Goal: Find specific page/section: Find specific page/section

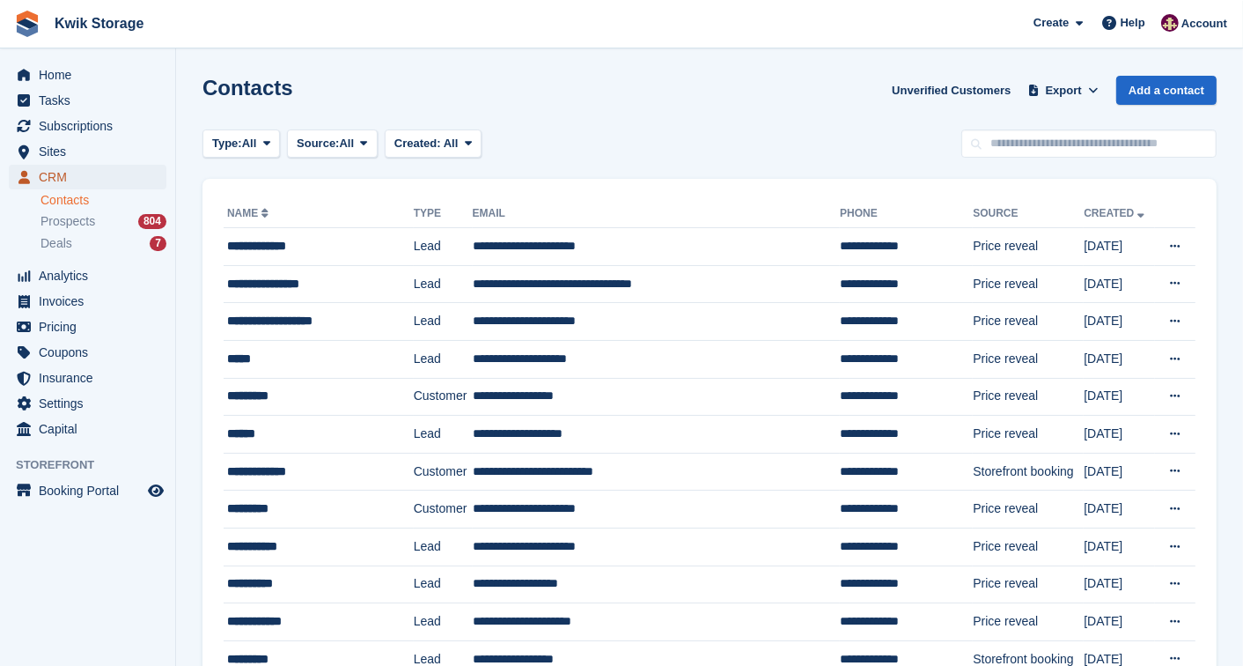
click at [83, 177] on span "CRM" at bounding box center [92, 177] width 106 height 25
click at [595, 111] on div "Contacts Unverified Customers Export Export Contacts Export a CSV of all Contac…" at bounding box center [710, 101] width 1015 height 50
click at [206, 84] on h1 "Contacts" at bounding box center [248, 88] width 91 height 24
click at [282, 86] on h1 "Contacts" at bounding box center [248, 88] width 91 height 24
click at [298, 90] on div "Contacts Unverified Customers Export Export Contacts Export a CSV of all Contac…" at bounding box center [710, 101] width 1015 height 50
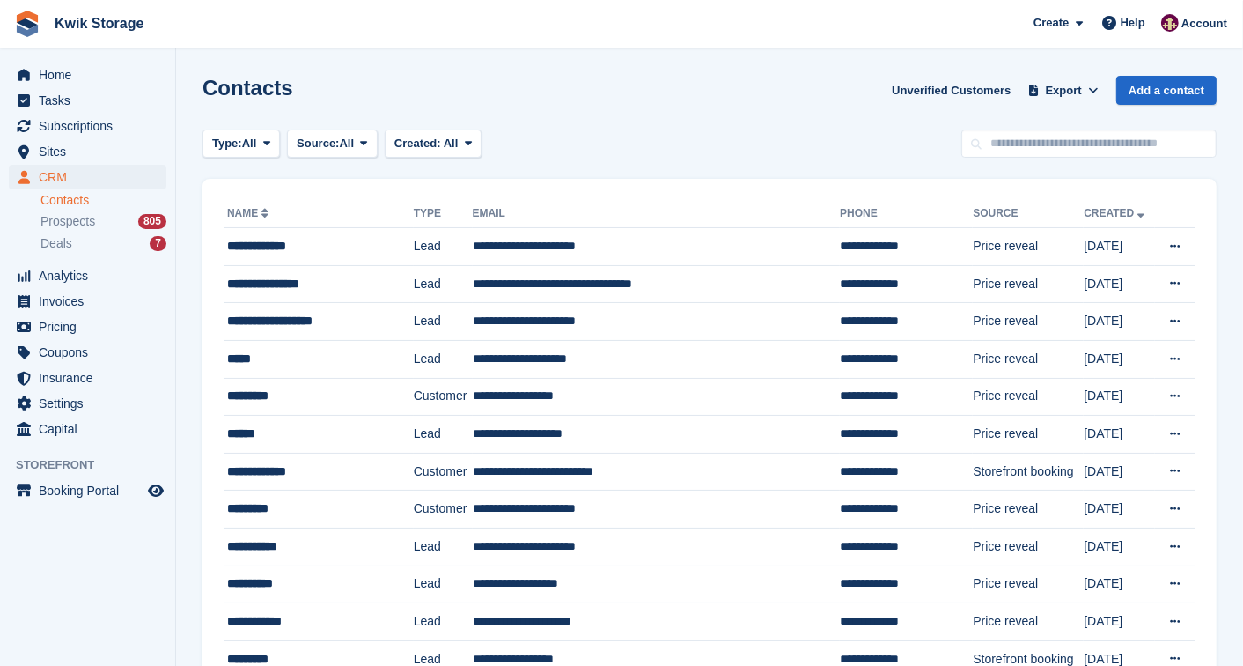
click at [291, 90] on div "Contacts Unverified Customers Export Export Contacts Export a CSV of all Contac…" at bounding box center [710, 101] width 1015 height 50
click at [284, 85] on h1 "Contacts" at bounding box center [248, 88] width 91 height 24
click at [357, 85] on div "Contacts Unverified Customers Export Export Contacts Export a CSV of all Contac…" at bounding box center [710, 101] width 1015 height 50
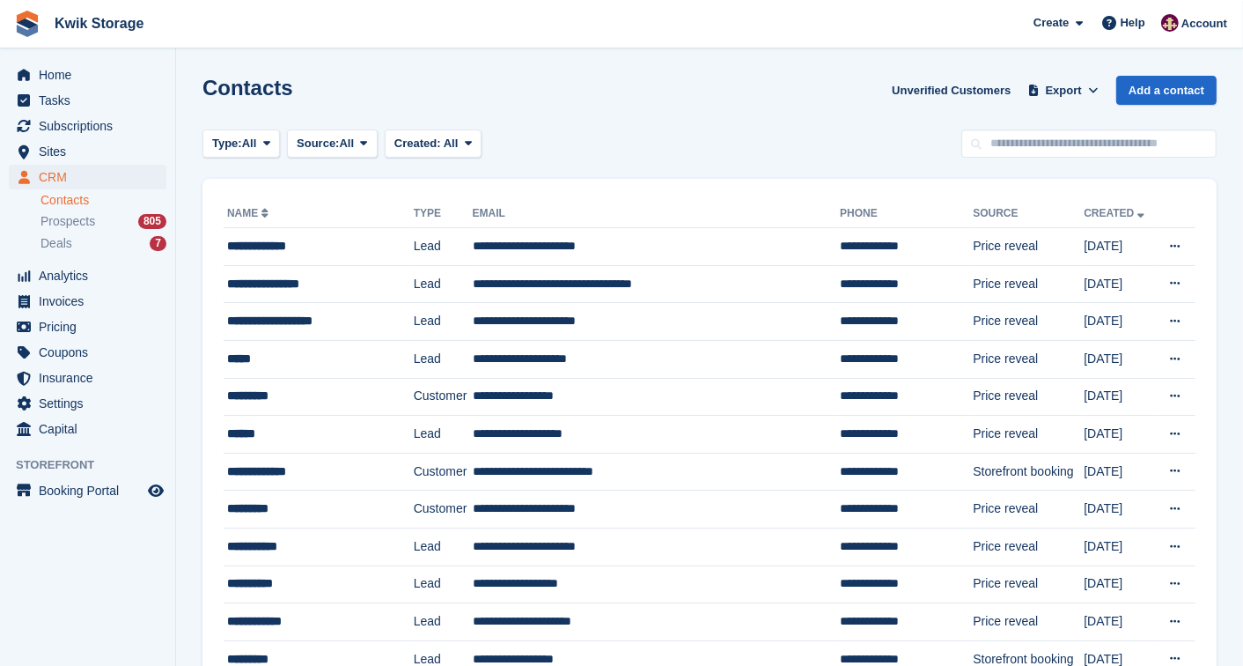
click at [204, 77] on h1 "Contacts" at bounding box center [248, 88] width 91 height 24
click at [341, 91] on div "Contacts Unverified Customers Export Export Contacts Export a CSV of all Contac…" at bounding box center [710, 101] width 1015 height 50
click at [314, 92] on div "Contacts Unverified Customers Export Export Contacts Export a CSV of all Contac…" at bounding box center [710, 101] width 1015 height 50
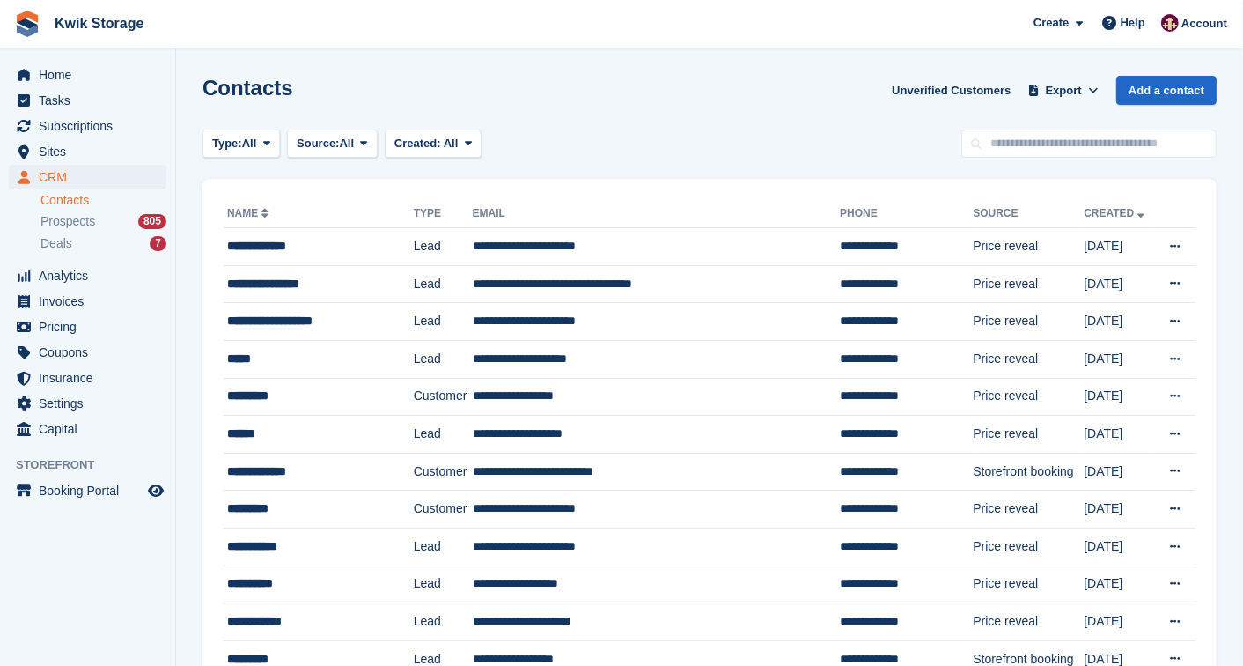
click at [283, 86] on h1 "Contacts" at bounding box center [248, 88] width 91 height 24
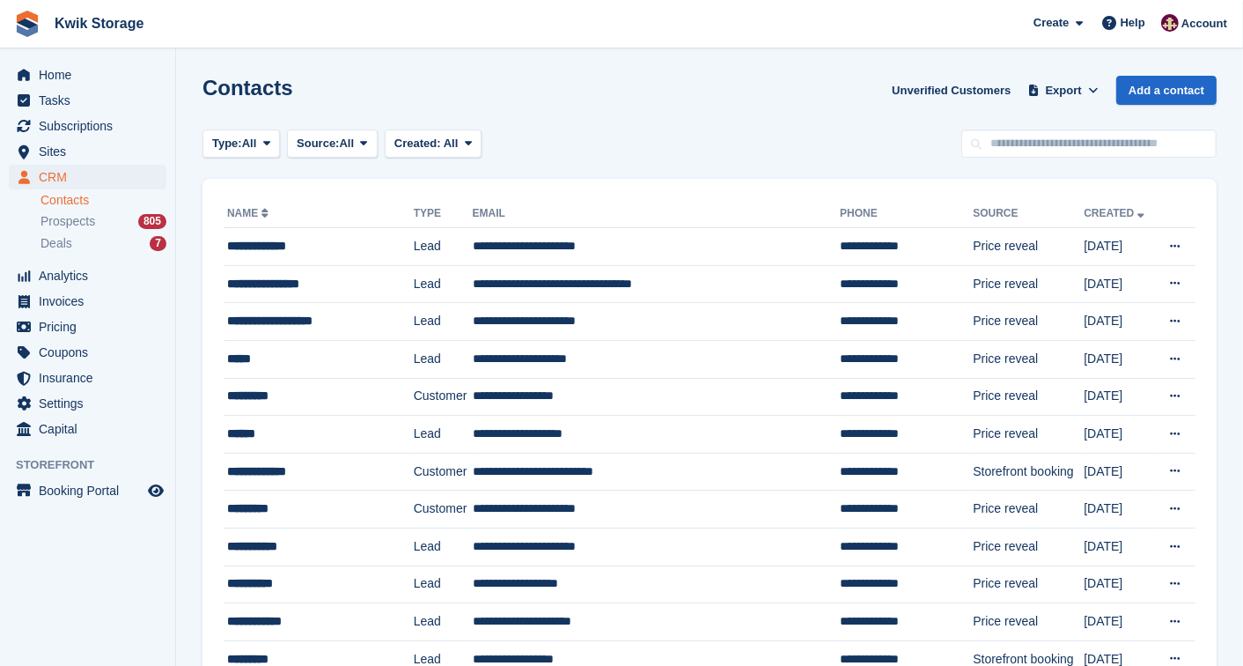
click at [283, 86] on h1 "Contacts" at bounding box center [248, 88] width 91 height 24
click at [344, 85] on div "Contacts Unverified Customers Export Export Contacts Export a CSV of all Contac…" at bounding box center [710, 101] width 1015 height 50
click at [70, 79] on span "Home" at bounding box center [92, 75] width 106 height 25
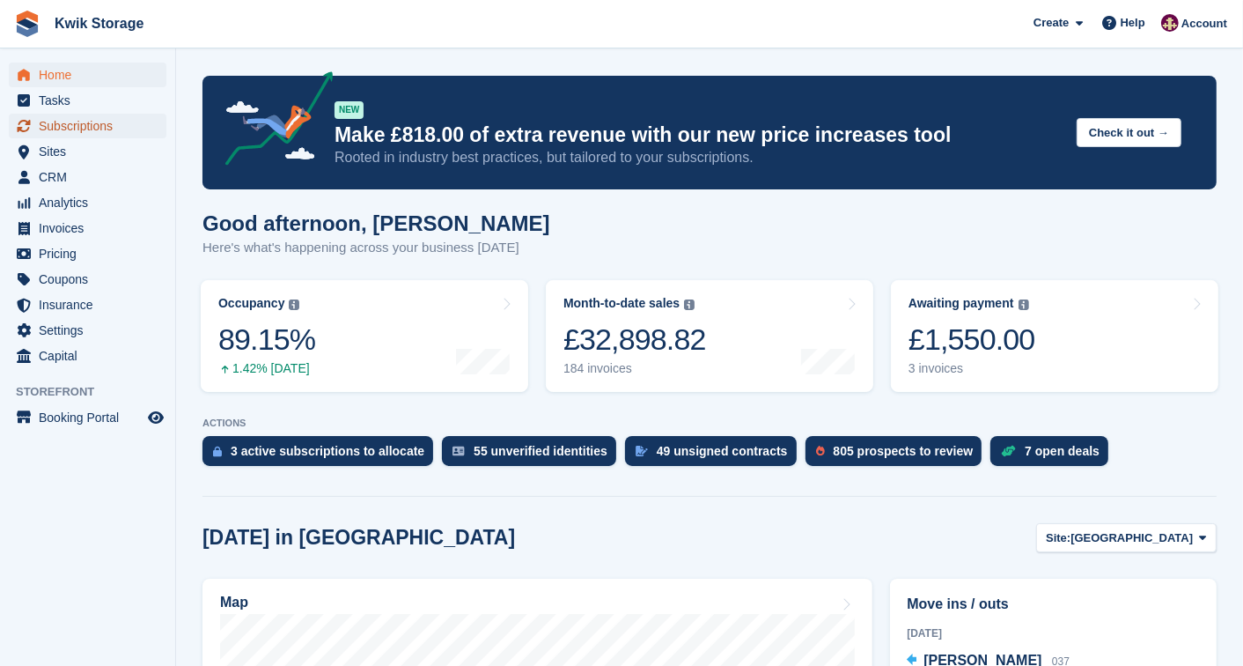
click at [85, 129] on span "Subscriptions" at bounding box center [92, 126] width 106 height 25
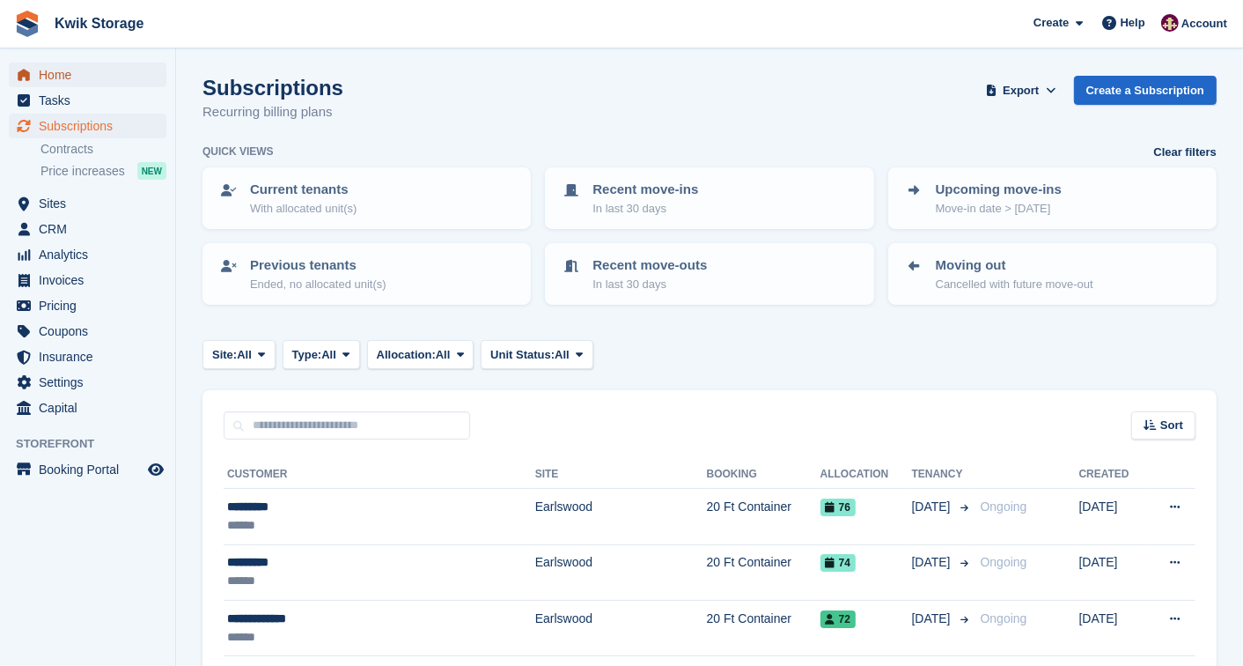
click at [66, 70] on span "Home" at bounding box center [92, 75] width 106 height 25
